Goal: Transaction & Acquisition: Purchase product/service

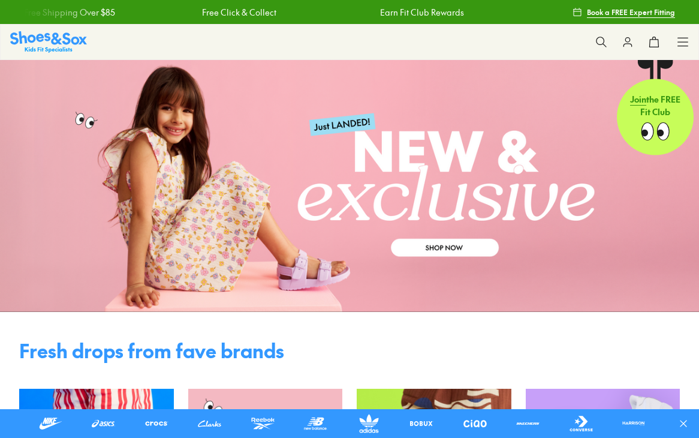
click at [682, 43] on icon at bounding box center [683, 42] width 12 height 12
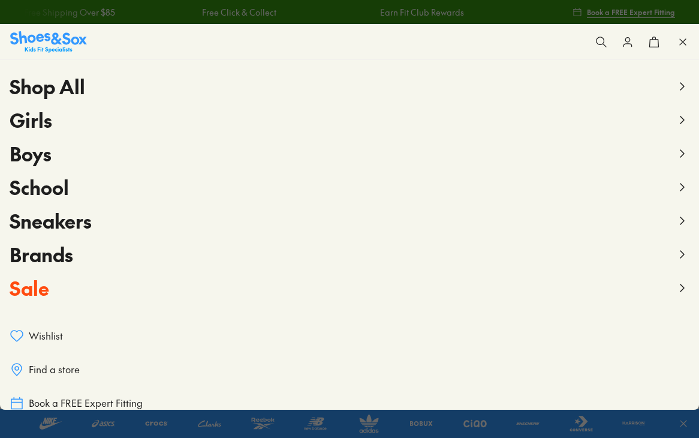
click at [33, 118] on span "Girls" at bounding box center [31, 119] width 43 height 27
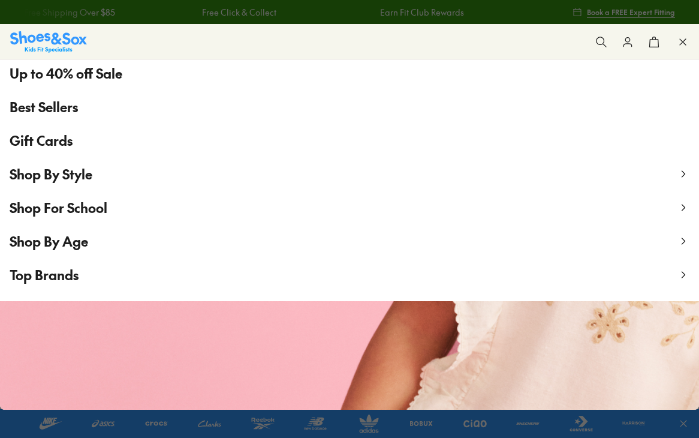
scroll to position [127, 0]
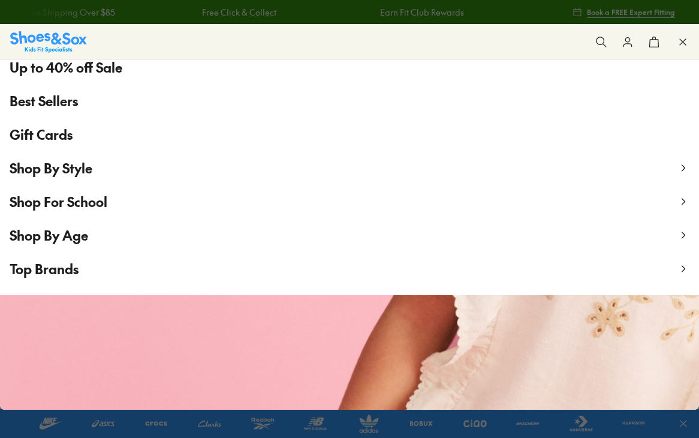
click at [0, 0] on div "POPUP Form" at bounding box center [0, 0] width 0 height 0
click at [57, 234] on span "Shop By Age" at bounding box center [49, 235] width 79 height 18
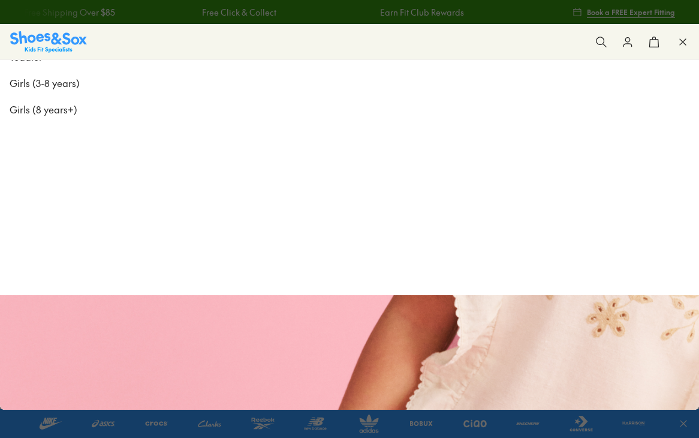
scroll to position [0, 0]
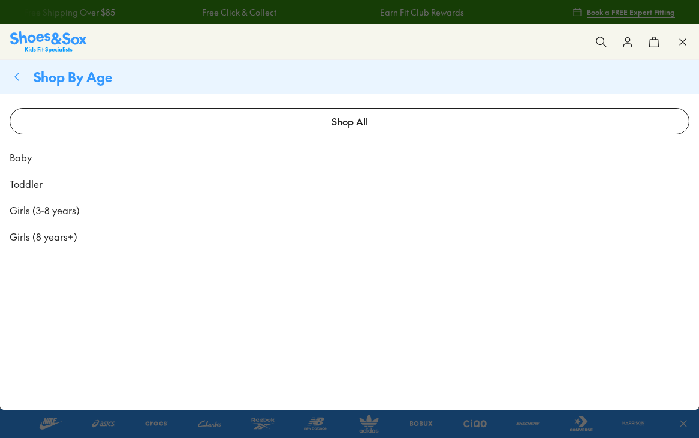
click at [55, 238] on span "Girls (8 years+)" at bounding box center [44, 236] width 68 height 14
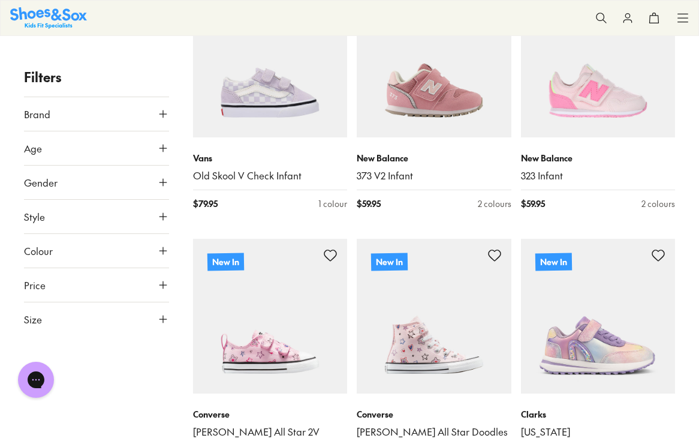
scroll to position [283, 0]
click at [162, 320] on icon at bounding box center [163, 319] width 12 height 12
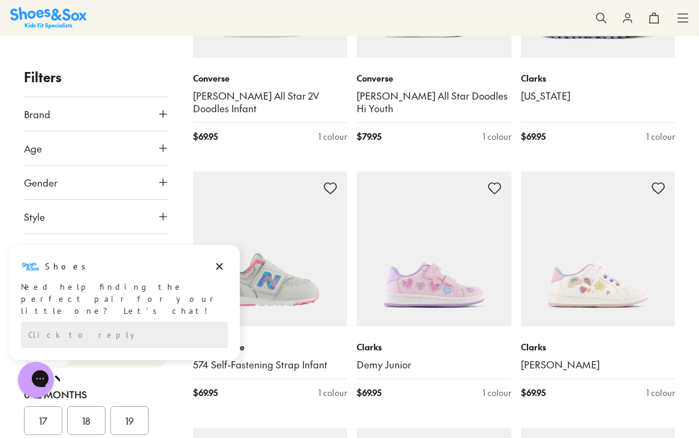
scroll to position [648, 0]
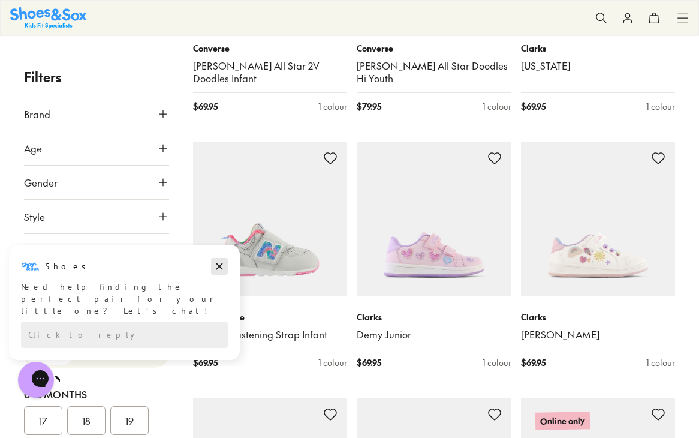
click at [217, 266] on icon "Dismiss campaign" at bounding box center [219, 266] width 12 height 14
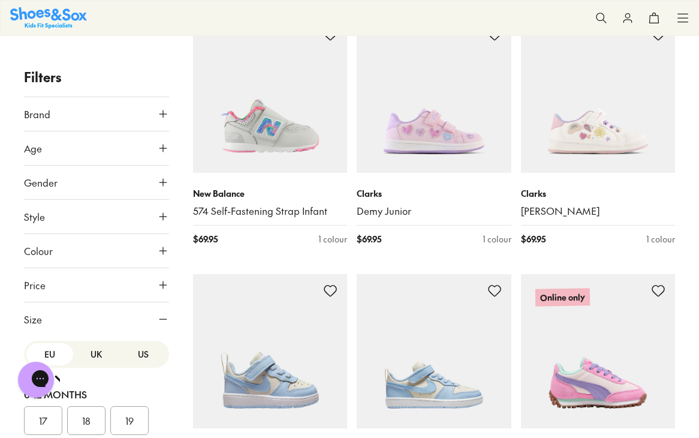
scroll to position [771, 0]
click at [50, 348] on button "EU" at bounding box center [49, 354] width 47 height 22
click at [158, 145] on icon at bounding box center [163, 148] width 12 height 12
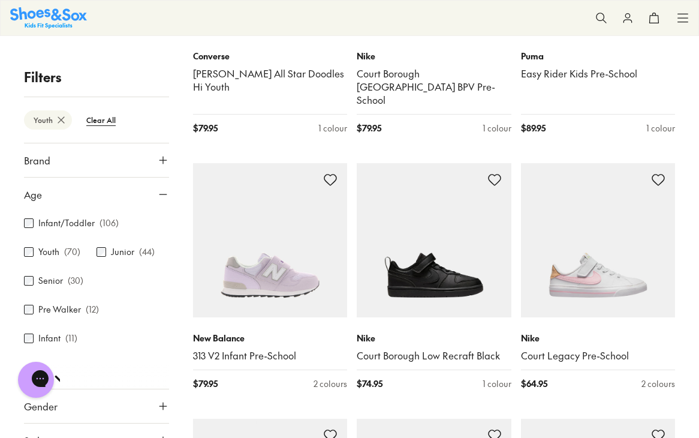
scroll to position [387, 0]
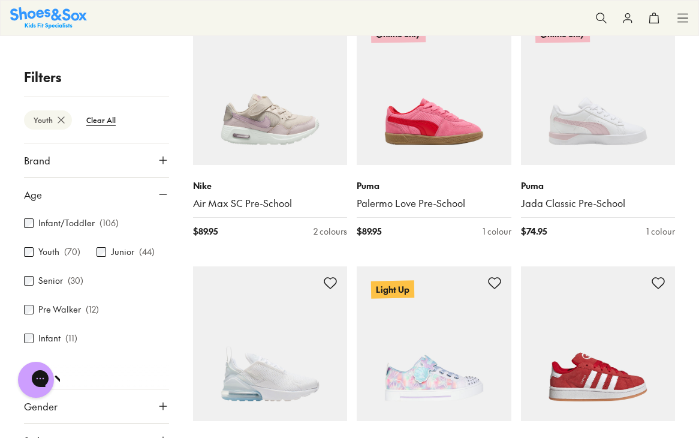
scroll to position [2647, 0]
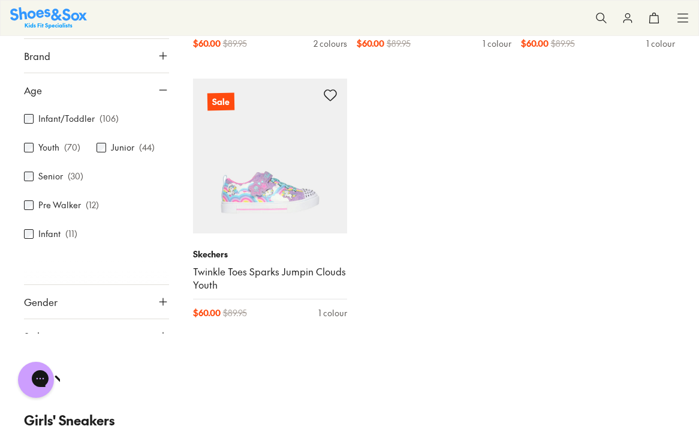
scroll to position [6238, 0]
